Goal: Check status

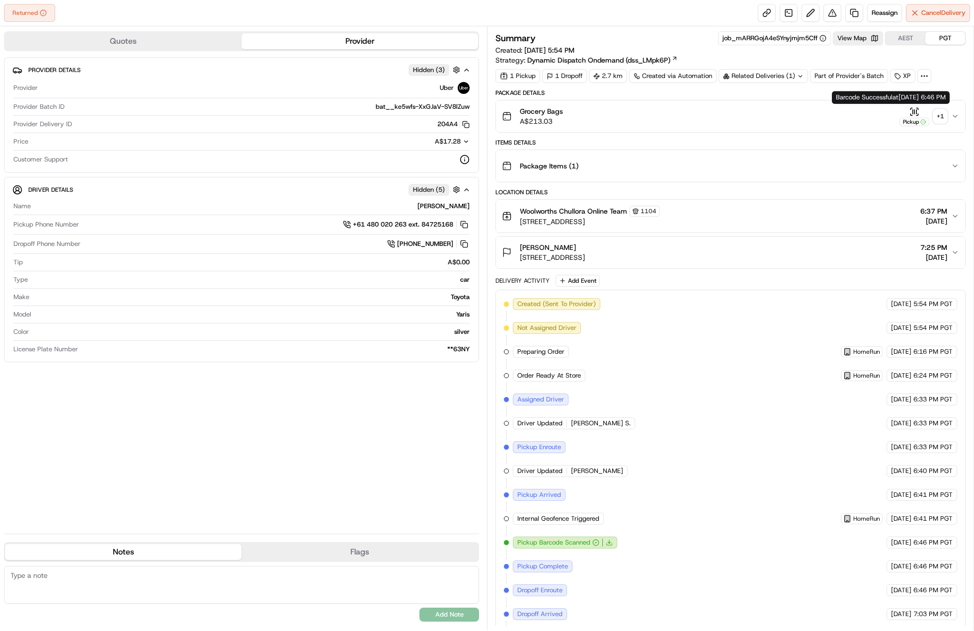
click at [936, 116] on div "+ 1" at bounding box center [940, 116] width 14 height 14
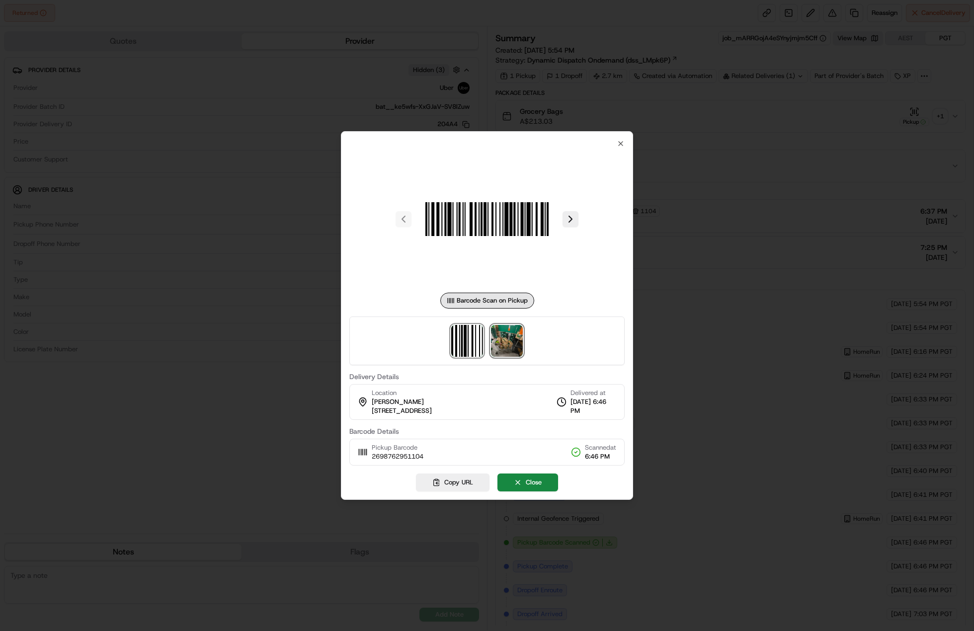
click at [502, 343] on img at bounding box center [507, 341] width 32 height 32
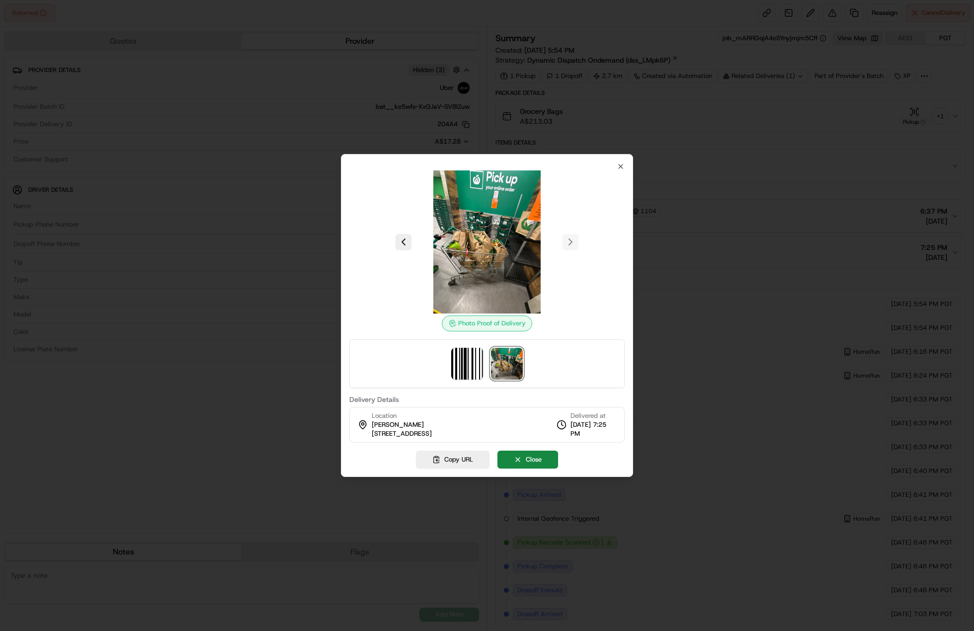
click at [770, 206] on div at bounding box center [487, 315] width 974 height 631
